Goal: Task Accomplishment & Management: Manage account settings

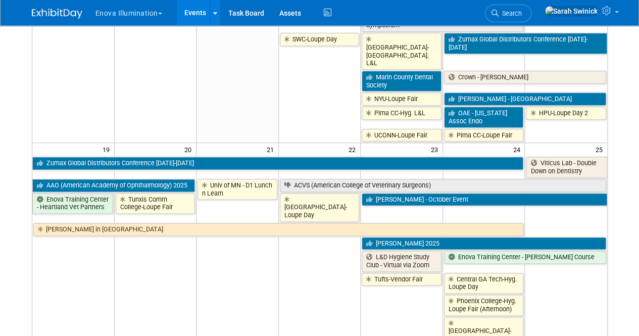
scroll to position [573, 0]
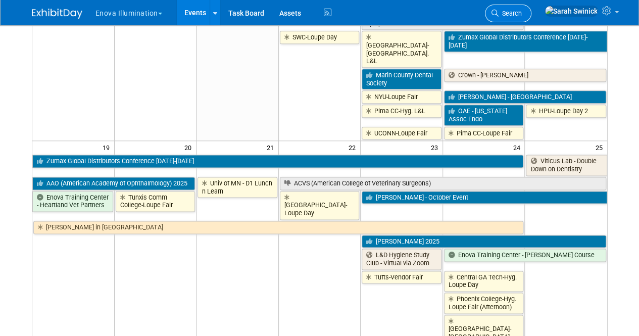
click at [521, 11] on span "Search" at bounding box center [509, 14] width 23 height 8
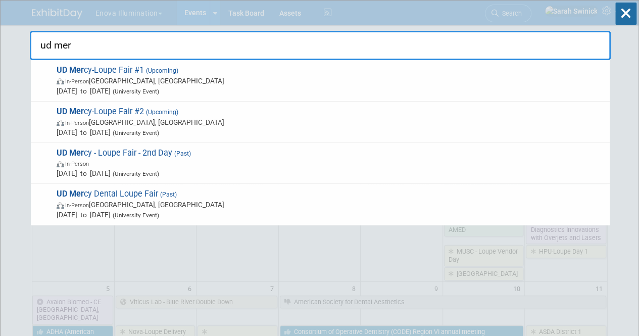
type input "ud mer"
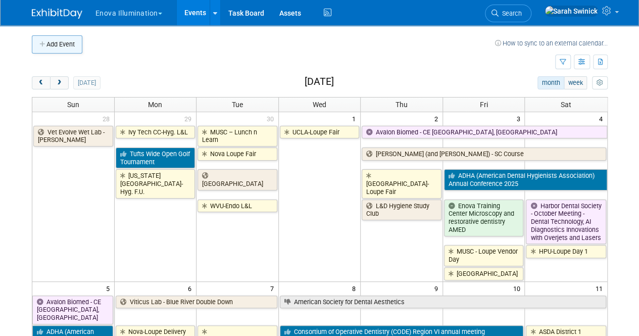
click at [66, 46] on button "Add Event" at bounding box center [57, 44] width 50 height 18
select select "9"
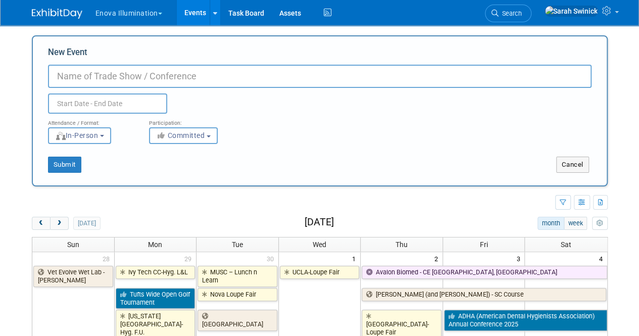
paste input "CDHEA conference to Sept 18-20"
type input "CDHEA conference to Sept 18-20"
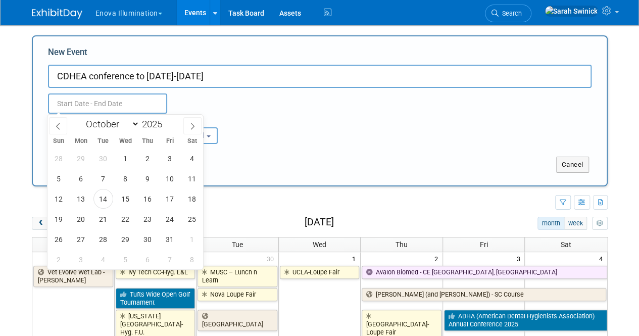
click at [135, 107] on input "text" at bounding box center [107, 103] width 119 height 20
click at [135, 129] on select "January February March April May June July August September October November De…" at bounding box center [110, 124] width 58 height 13
select select "8"
click at [81, 118] on select "January February March April May June July August September October November De…" at bounding box center [110, 124] width 58 height 13
click at [169, 121] on span at bounding box center [166, 121] width 7 height 6
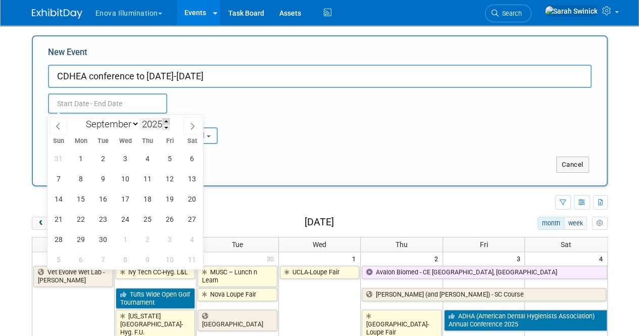
type input "2026"
click at [172, 195] on span "18" at bounding box center [170, 199] width 20 height 20
click at [58, 217] on span "20" at bounding box center [59, 219] width 20 height 20
type input "Sep 18, 2026 to Sep 20, 2026"
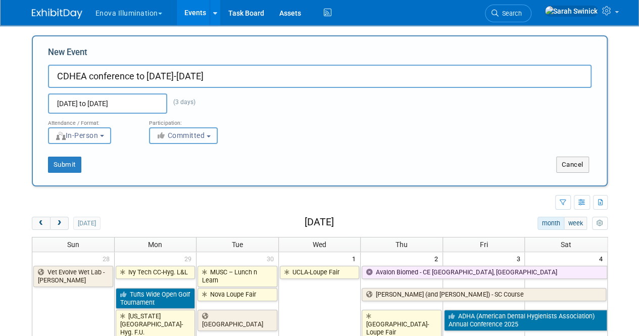
click at [185, 140] on button "Committed" at bounding box center [183, 135] width 69 height 17
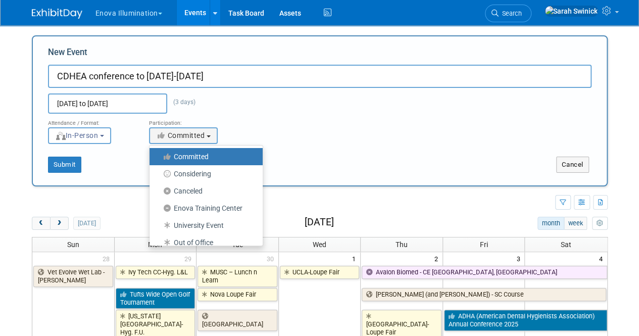
click at [292, 111] on div "Sep 18, 2026 to Sep 20, 2026 (3 days) Duplicate Event Warning" at bounding box center [319, 101] width 558 height 26
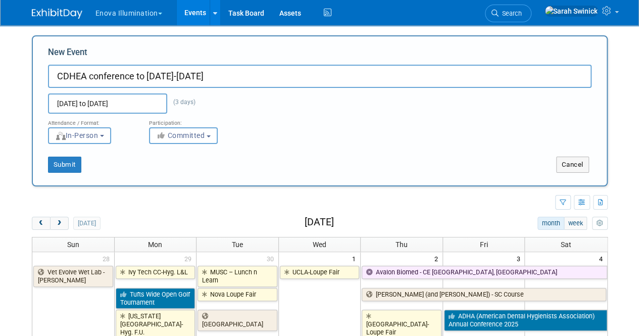
drag, startPoint x: 134, startPoint y: 74, endPoint x: 239, endPoint y: 76, distance: 105.0
click at [239, 76] on input "CDHEA conference to Sept 18-20" at bounding box center [319, 76] width 543 height 23
click at [95, 75] on input "CDHEA conference" at bounding box center [319, 76] width 543 height 23
type input "CDHEA Conference"
click at [66, 169] on button "Submit" at bounding box center [64, 164] width 33 height 16
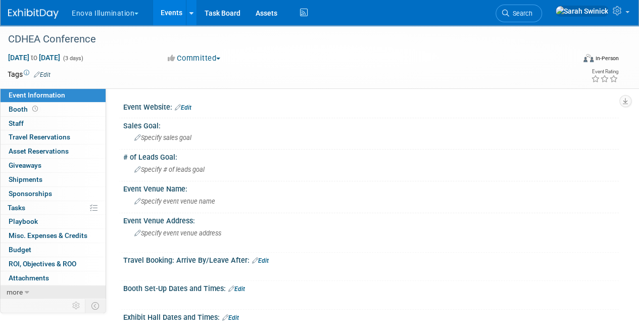
click at [52, 286] on link "more" at bounding box center [53, 292] width 105 height 14
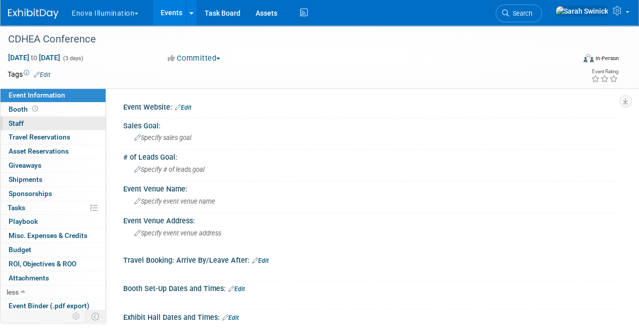
click at [40, 124] on link "0 Staff 0" at bounding box center [53, 124] width 105 height 14
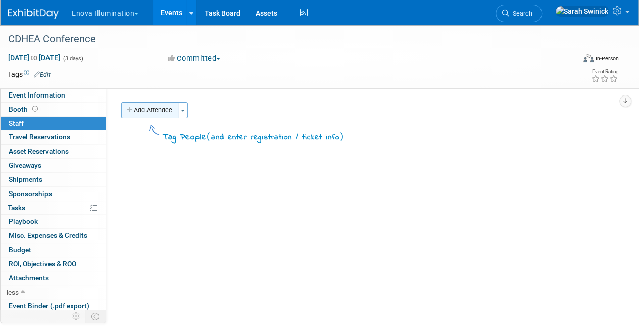
click at [136, 107] on button "Add Attendee" at bounding box center [149, 110] width 57 height 16
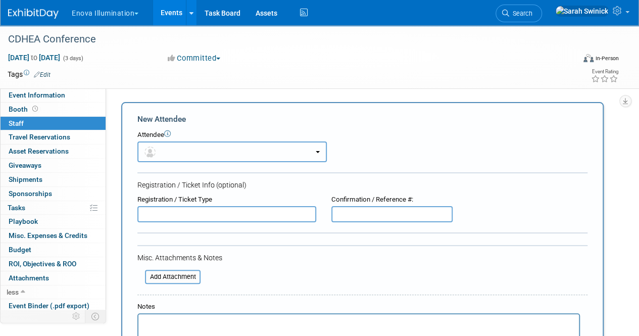
click at [159, 150] on span "button" at bounding box center [151, 151] width 15 height 8
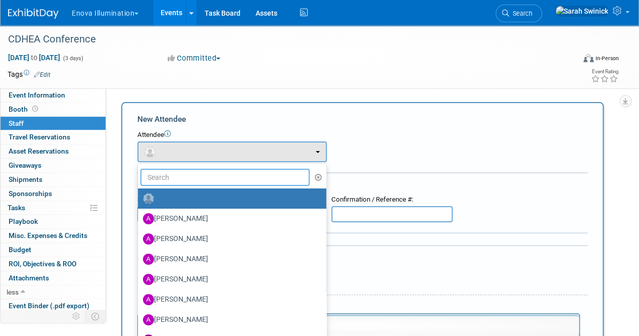
click at [171, 175] on input "text" at bounding box center [224, 177] width 169 height 17
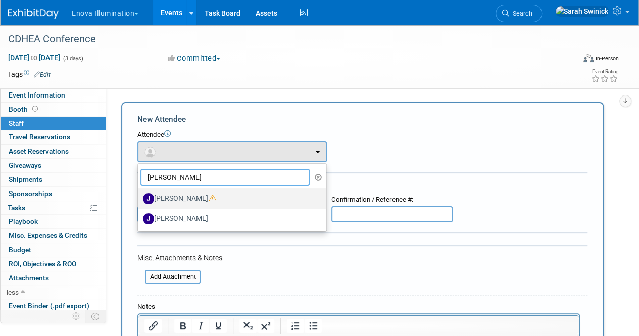
type input "JEFF"
click at [174, 192] on label "JeffD Dyll" at bounding box center [229, 198] width 173 height 16
click at [139, 194] on input "JeffD Dyll" at bounding box center [136, 197] width 7 height 7
select select "52ef377c-3cf2-4be9-97bb-3f9cea8cc2e8"
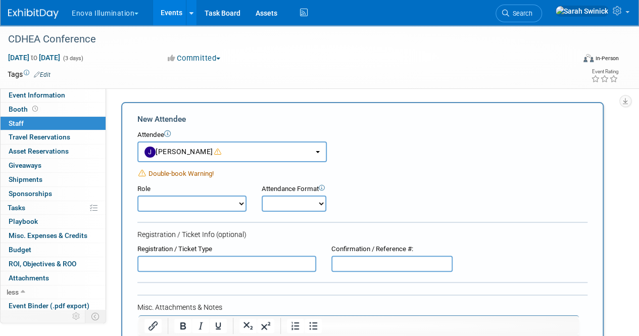
click at [42, 13] on img at bounding box center [33, 14] width 50 height 10
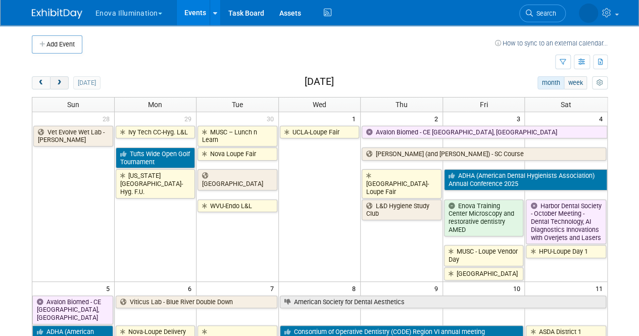
click at [56, 82] on span "next" at bounding box center [60, 83] width 8 height 7
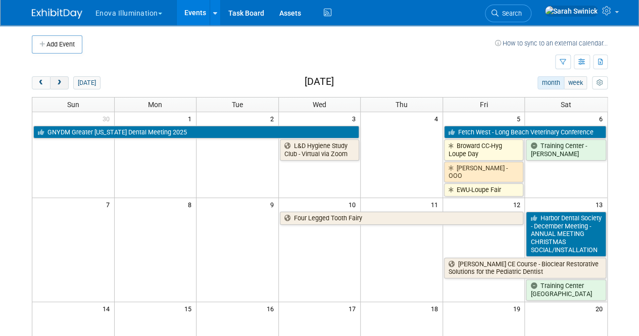
click at [56, 82] on span "next" at bounding box center [60, 83] width 8 height 7
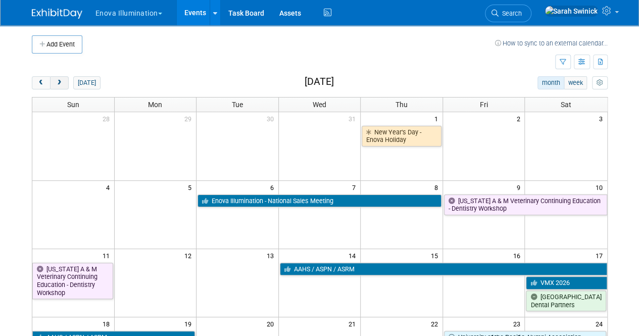
click at [56, 82] on span "next" at bounding box center [60, 83] width 8 height 7
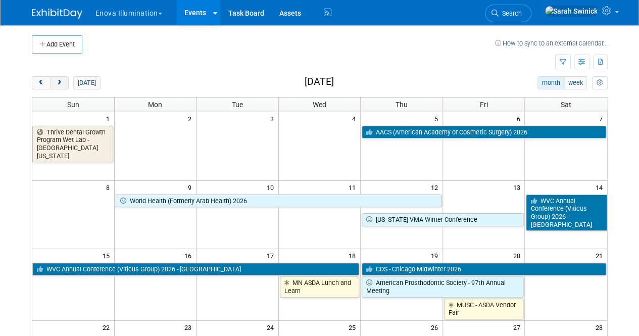
click at [56, 82] on span "next" at bounding box center [60, 83] width 8 height 7
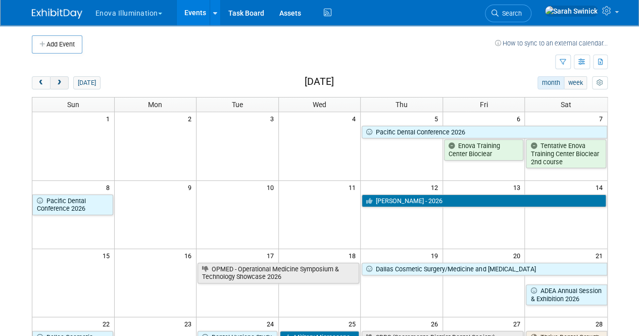
click at [56, 82] on span "next" at bounding box center [60, 83] width 8 height 7
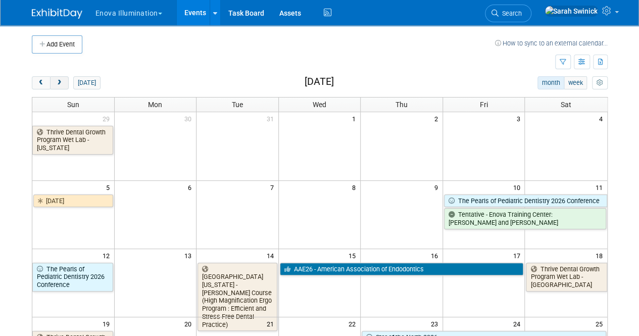
click at [56, 82] on span "next" at bounding box center [60, 83] width 8 height 7
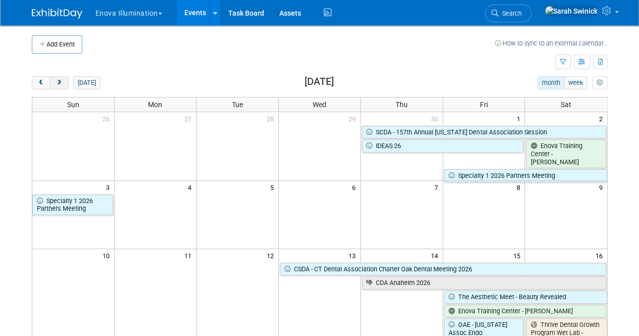
click at [56, 82] on span "next" at bounding box center [60, 83] width 8 height 7
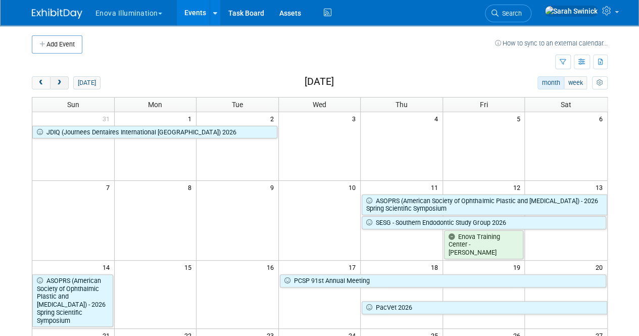
click at [56, 82] on span "next" at bounding box center [60, 83] width 8 height 7
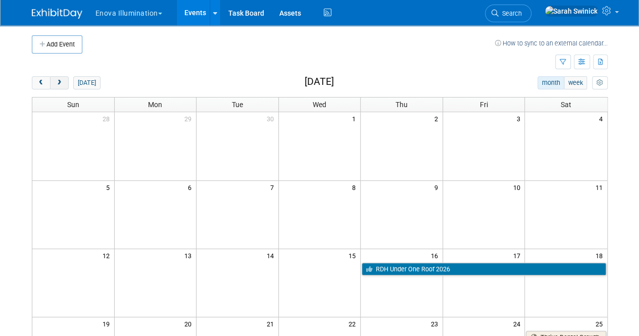
click at [56, 82] on span "next" at bounding box center [60, 83] width 8 height 7
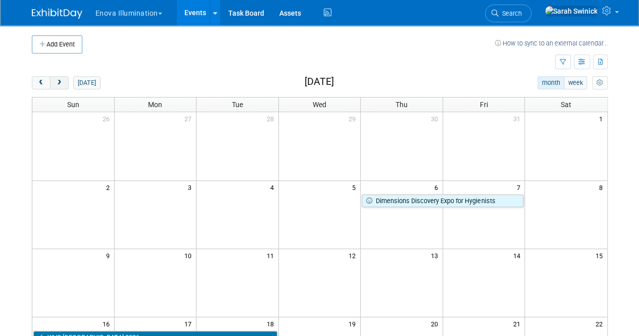
click at [56, 82] on span "next" at bounding box center [60, 83] width 8 height 7
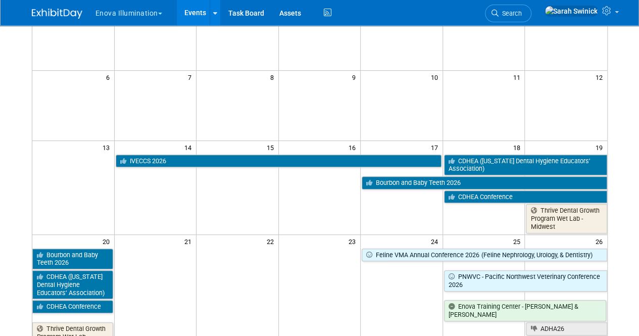
scroll to position [118, 0]
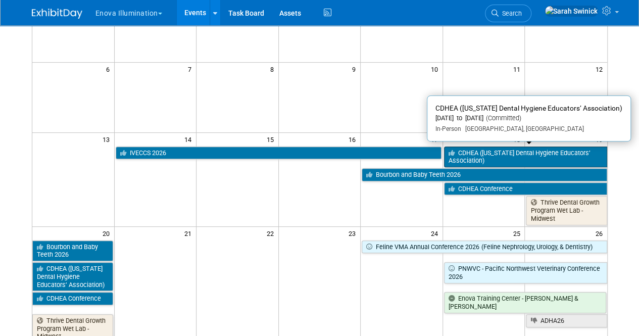
click at [494, 160] on link "CDHEA (California Dental Hygiene Educators’ Association)" at bounding box center [525, 156] width 163 height 21
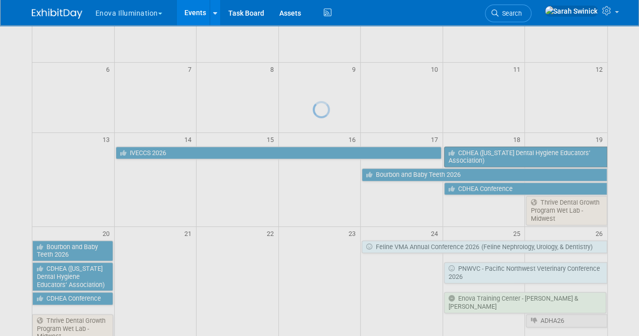
click at [327, 160] on div at bounding box center [319, 168] width 14 height 336
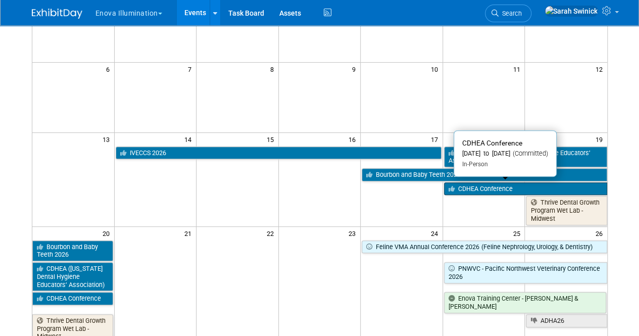
click at [484, 190] on link "CDHEA Conference" at bounding box center [525, 188] width 163 height 13
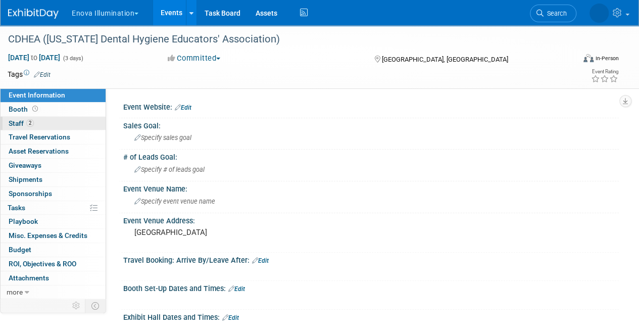
click at [66, 123] on link "2 Staff 2" at bounding box center [53, 124] width 105 height 14
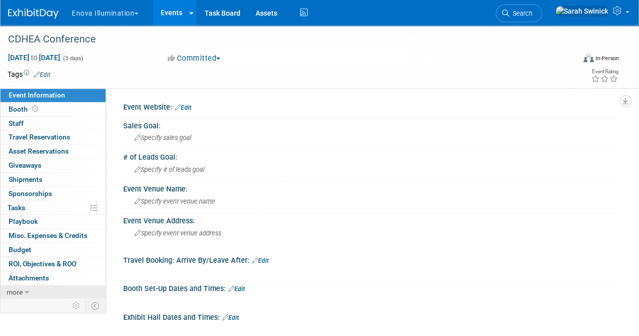
click at [48, 287] on link "more" at bounding box center [53, 292] width 105 height 14
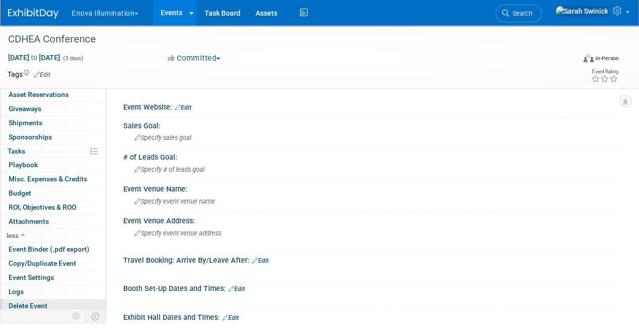
click at [27, 303] on span "Delete Event" at bounding box center [28, 305] width 39 height 8
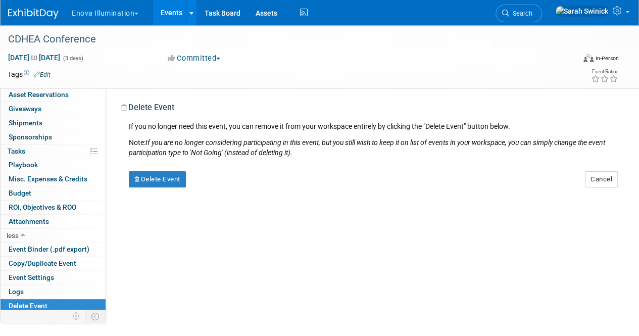
click at [168, 187] on div "Event Website: Edit Sales Goal: Specify sales goal # of Leads Goal: Specify # o…" at bounding box center [362, 227] width 512 height 278
click at [164, 183] on button "Delete Event" at bounding box center [157, 179] width 57 height 16
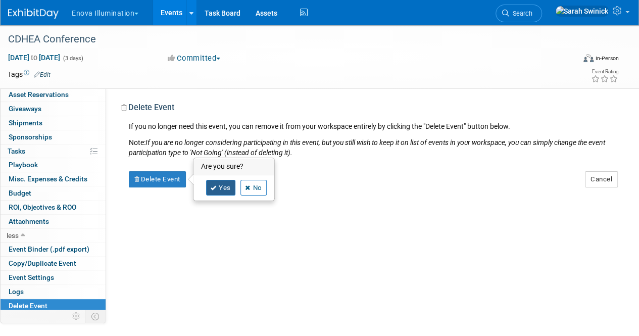
click at [226, 180] on link "Yes" at bounding box center [220, 188] width 29 height 16
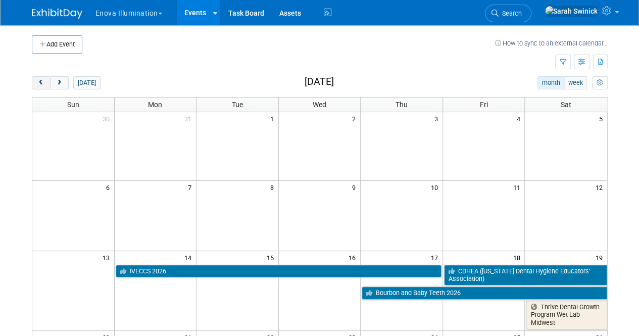
click at [39, 88] on button "prev" at bounding box center [41, 82] width 19 height 13
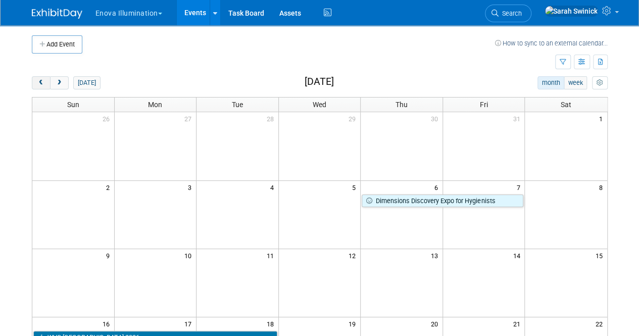
click at [39, 88] on button "prev" at bounding box center [41, 82] width 19 height 13
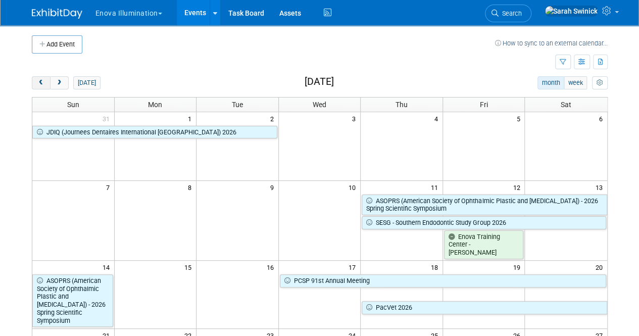
click at [39, 88] on button "prev" at bounding box center [41, 82] width 19 height 13
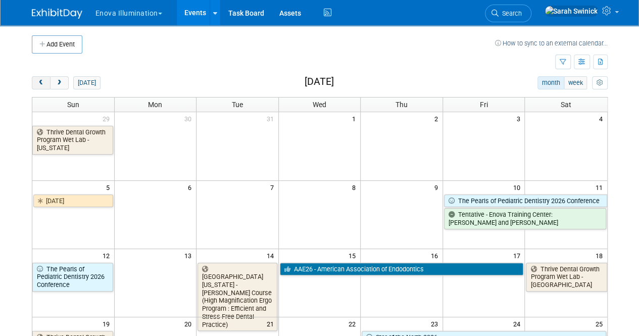
click at [39, 88] on button "prev" at bounding box center [41, 82] width 19 height 13
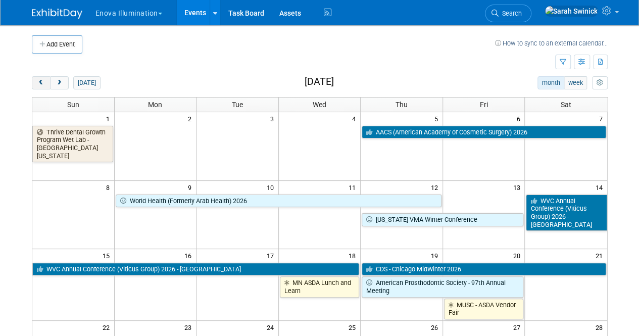
click at [39, 88] on button "prev" at bounding box center [41, 82] width 19 height 13
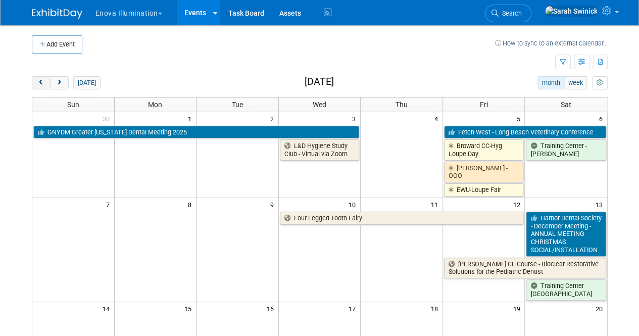
click at [39, 88] on button "prev" at bounding box center [41, 82] width 19 height 13
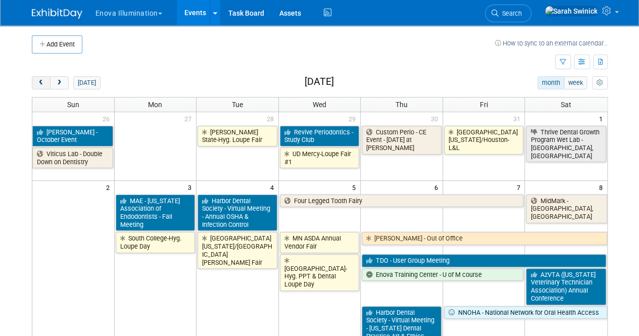
click at [39, 88] on button "prev" at bounding box center [41, 82] width 19 height 13
